Goal: Information Seeking & Learning: Learn about a topic

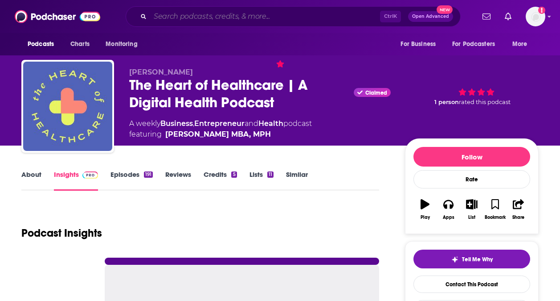
click at [259, 17] on input "Search podcasts, credits, & more..." at bounding box center [265, 16] width 230 height 14
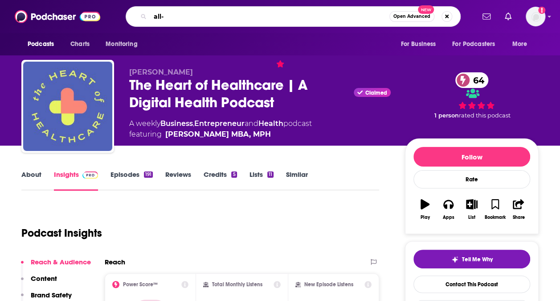
type input "all-i"
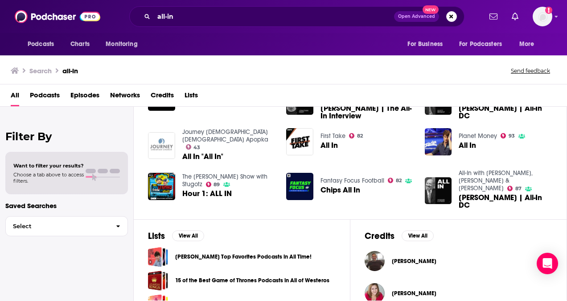
scroll to position [177, 0]
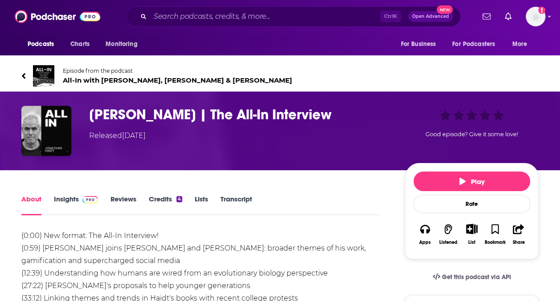
click at [155, 83] on span "All-In with [PERSON_NAME], [PERSON_NAME] & [PERSON_NAME]" at bounding box center [178, 80] width 230 height 8
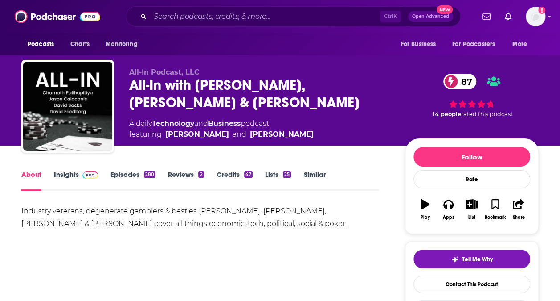
click at [73, 171] on link "Insights" at bounding box center [76, 180] width 44 height 21
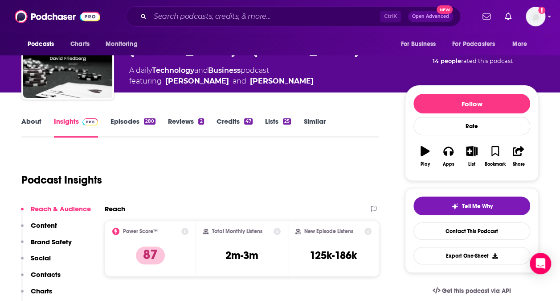
scroll to position [54, 0]
